Goal: Check status: Check status

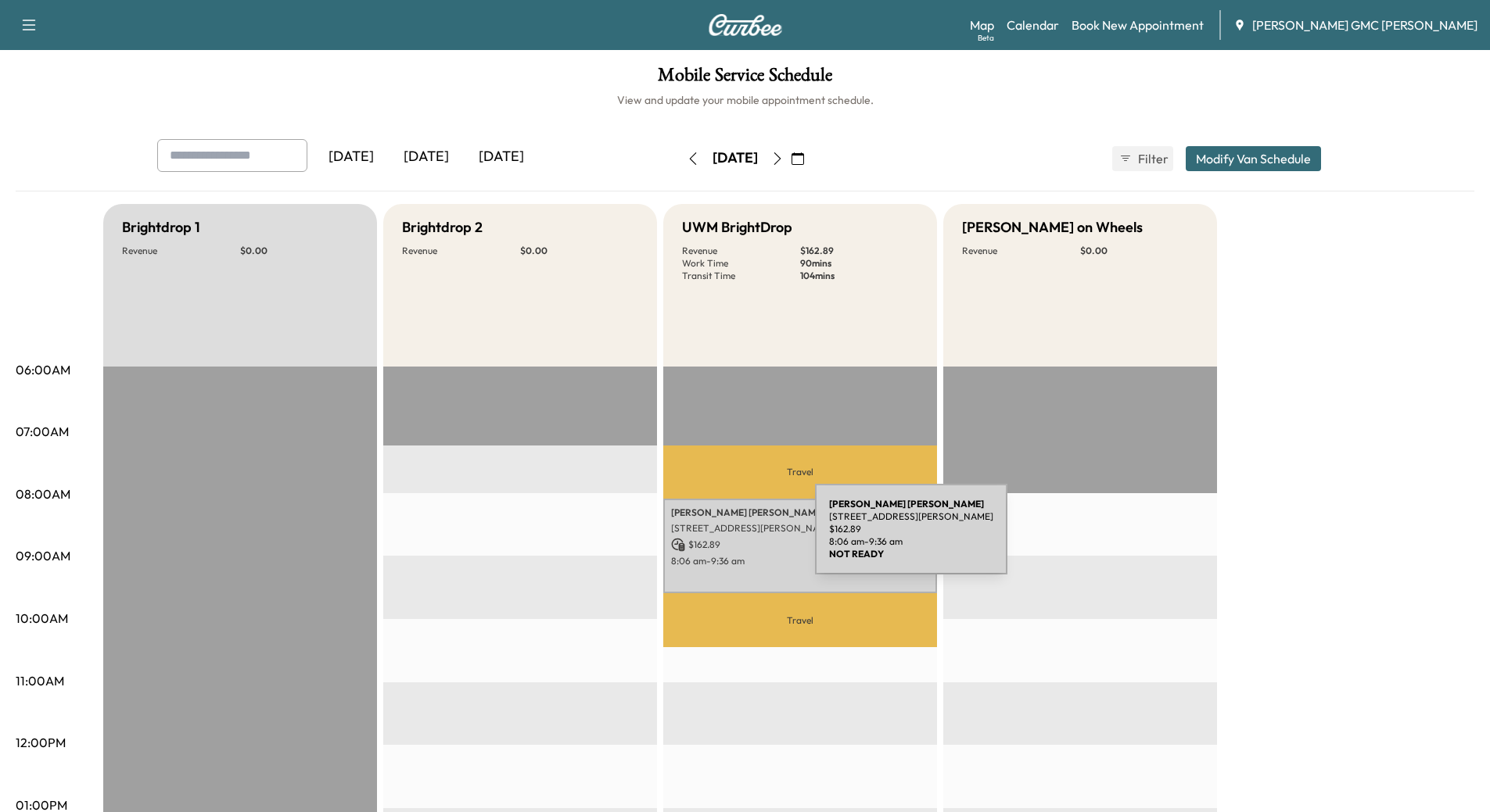
click at [696, 538] on p "$ 162.89" at bounding box center [800, 544] width 258 height 14
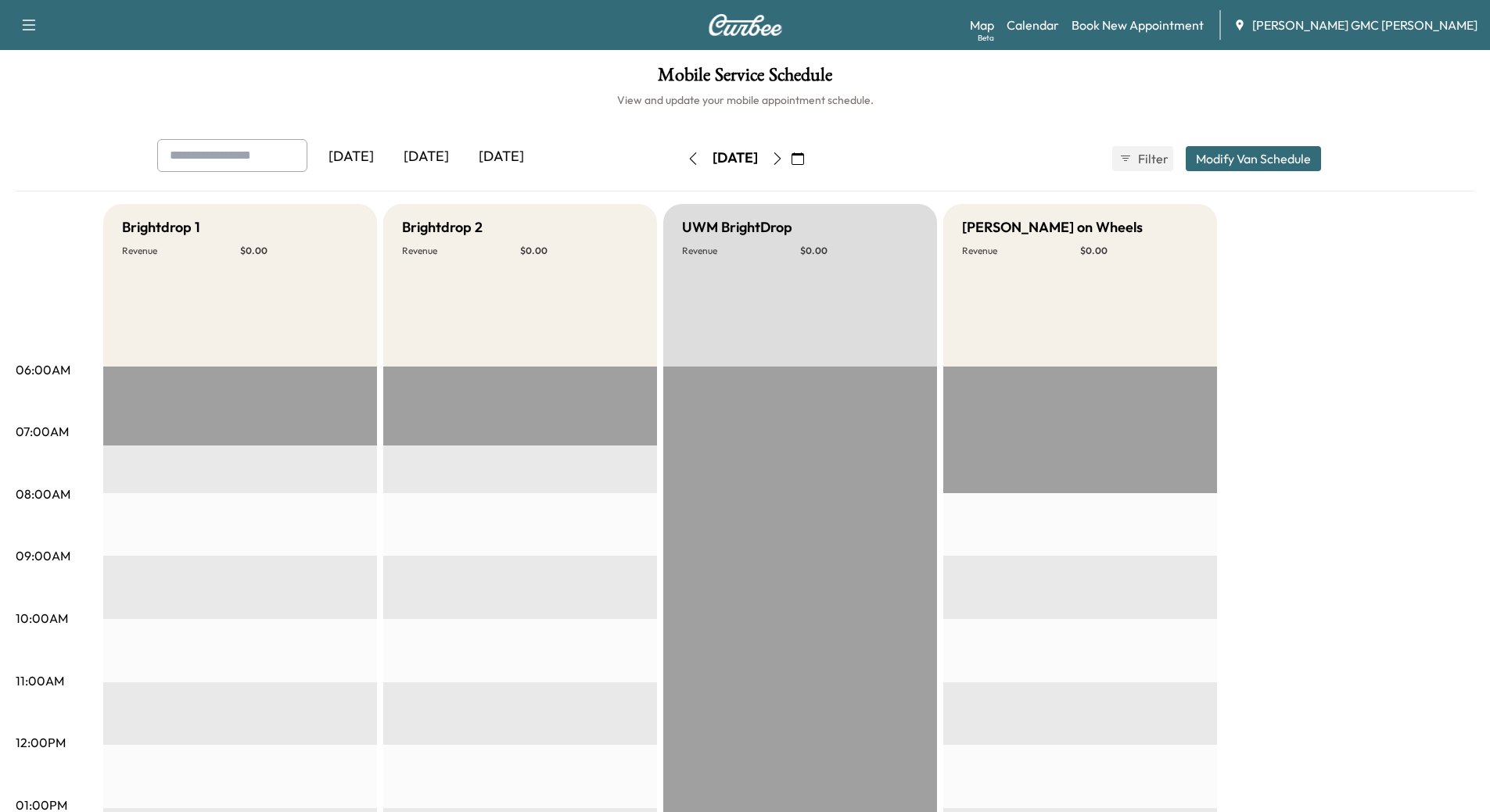
drag, startPoint x: 852, startPoint y: 155, endPoint x: 855, endPoint y: 168, distance: 13.3
click at [804, 156] on icon "button" at bounding box center [797, 158] width 12 height 12
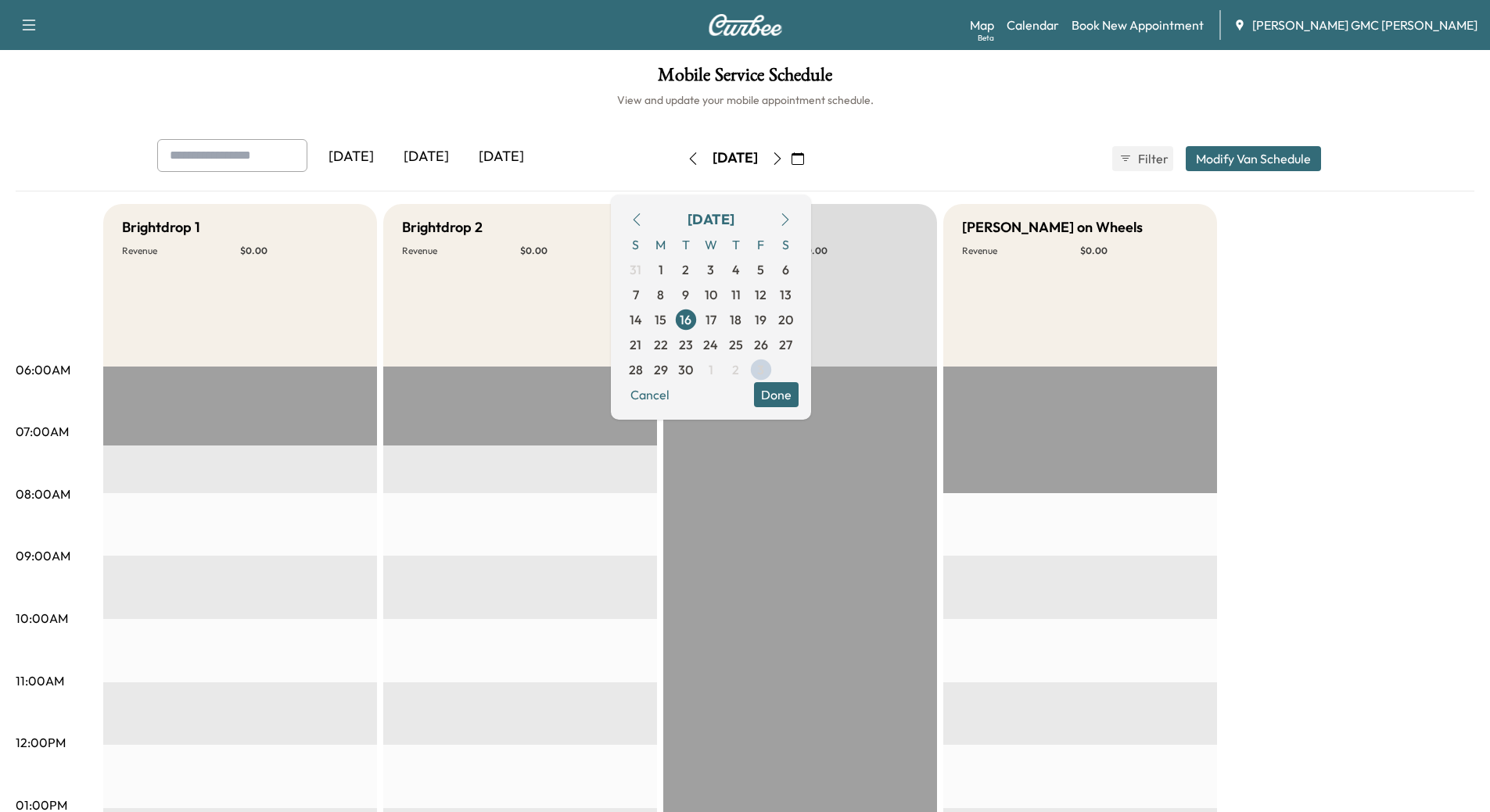
click at [791, 215] on icon "button" at bounding box center [785, 219] width 12 height 12
click at [664, 293] on span "6" at bounding box center [660, 295] width 7 height 19
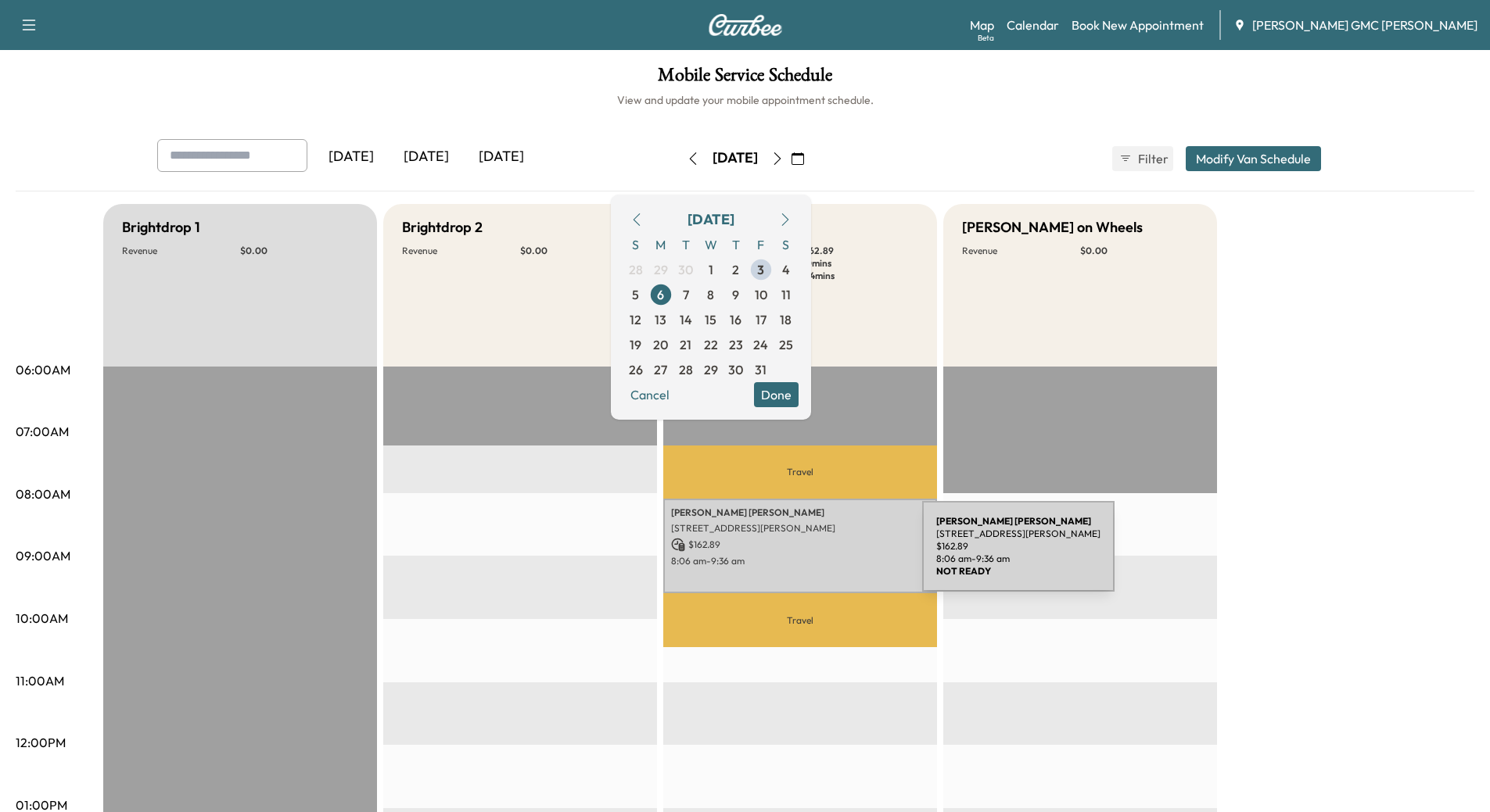
click at [805, 556] on p "8:06 am - 9:36 am" at bounding box center [800, 561] width 258 height 12
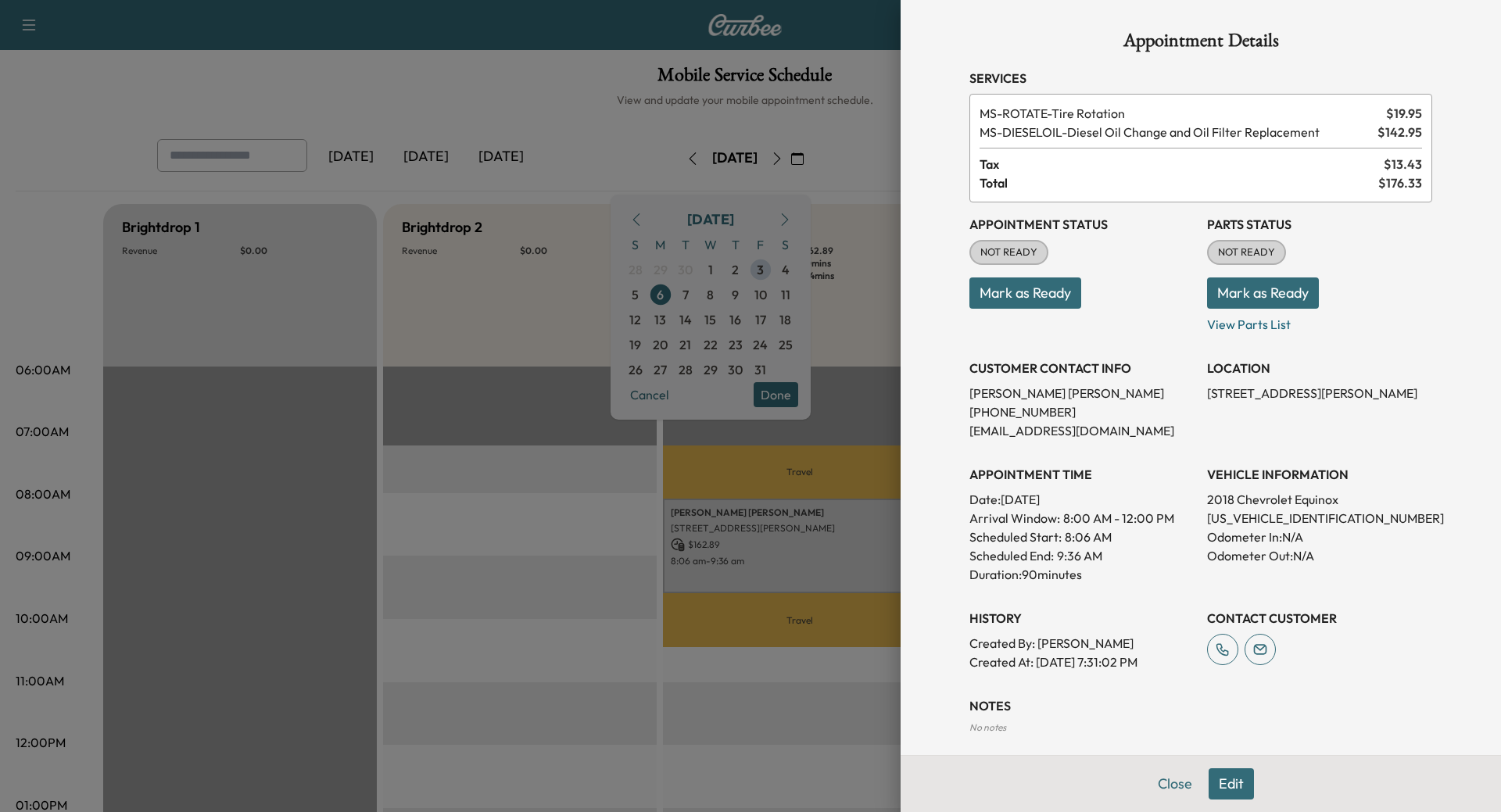
click at [1244, 499] on p "2018 Chevrolet Equinox" at bounding box center [1320, 500] width 225 height 19
click at [1180, 536] on div "Scheduled Start: 8:06 AM" at bounding box center [1082, 537] width 225 height 19
click at [1226, 517] on p "[US_VEHICLE_IDENTIFICATION_NUMBER]" at bounding box center [1320, 518] width 225 height 19
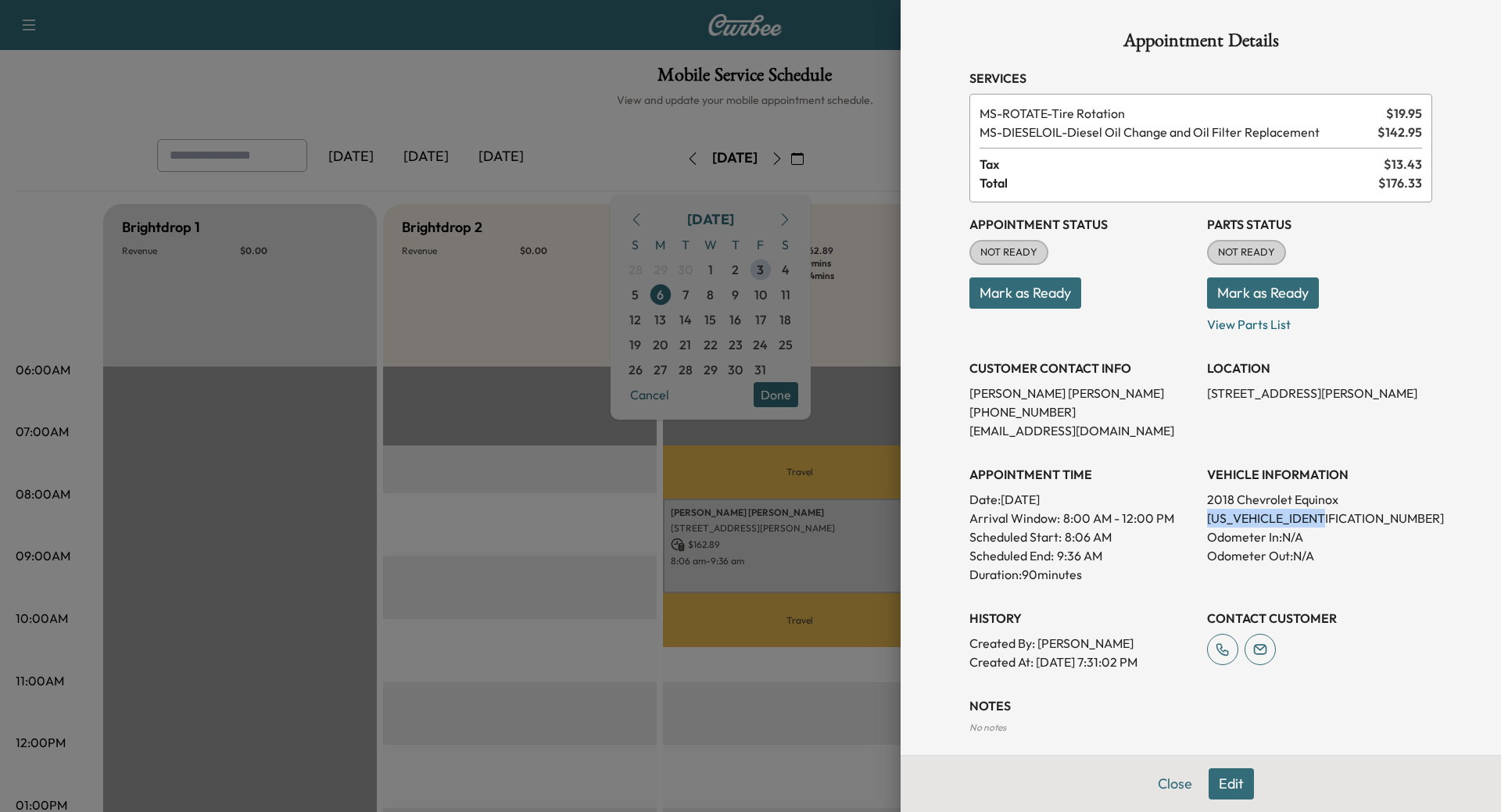
copy p "[US_VEHICLE_IDENTIFICATION_NUMBER]"
